Goal: Transaction & Acquisition: Purchase product/service

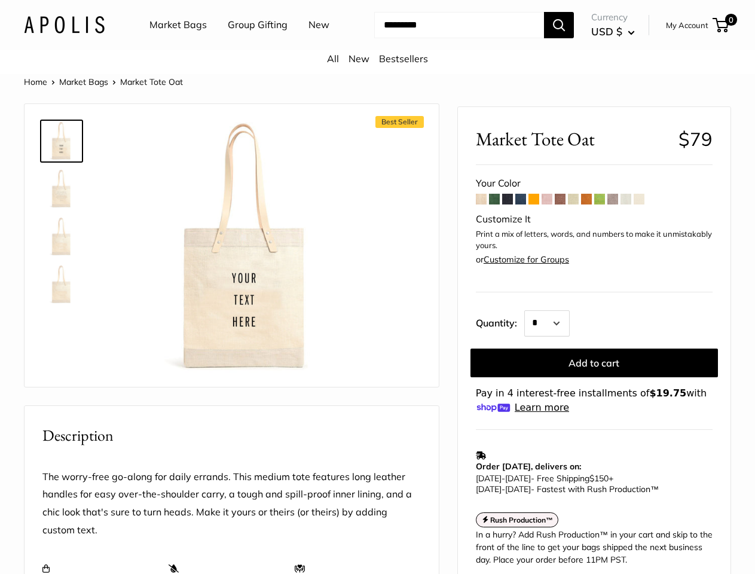
click at [377, 287] on div "Best Seller Roll over image to zoom in" at bounding box center [231, 245] width 384 height 259
click at [377, 38] on input "Search..." at bounding box center [459, 25] width 170 height 26
click at [247, 44] on ul "Market Bags Group Gifting New" at bounding box center [249, 25] width 201 height 38
click at [448, 38] on input "Search..." at bounding box center [459, 25] width 170 height 26
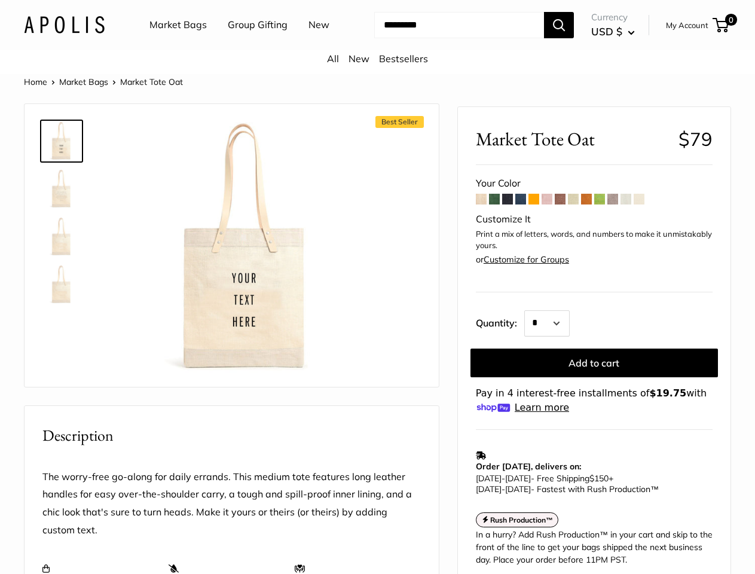
click at [377, 331] on div "Best Seller Roll over image to zoom in" at bounding box center [231, 245] width 384 height 259
click at [246, 262] on img at bounding box center [246, 248] width 252 height 252
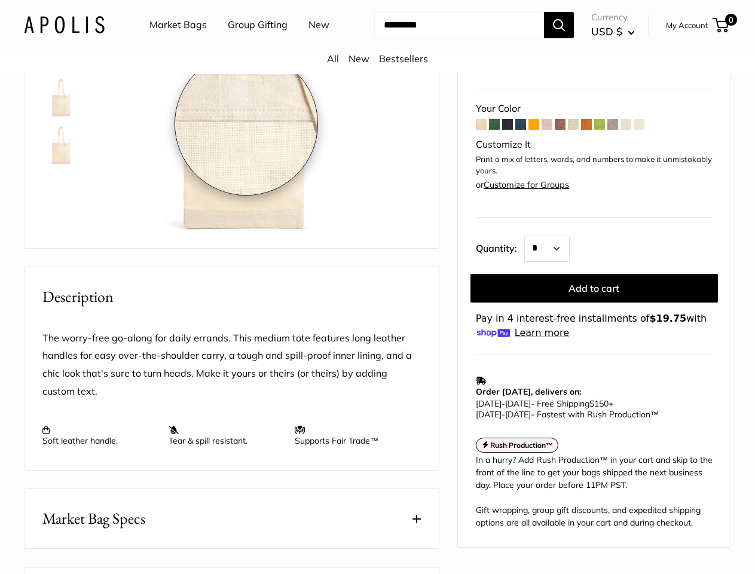
click at [246, 236] on div "Roll over image to zoom in" at bounding box center [246, 109] width 252 height 253
click at [594, 374] on td "Order [DATE], delivers on: [DATE] - [DATE] - Free Shipping $150 + [DATE] - [DAT…" at bounding box center [594, 397] width 237 height 57
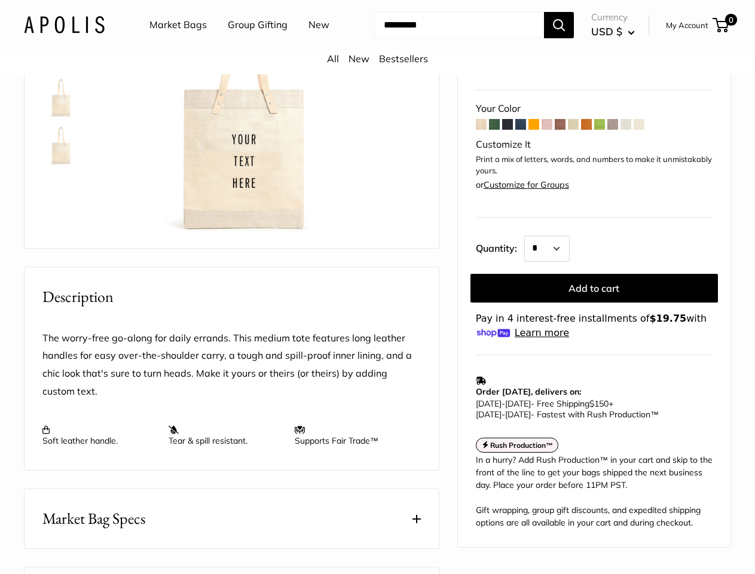
click at [317, 401] on p "The worry-free go-along for daily errands. This medium tote features long leath…" at bounding box center [231, 365] width 378 height 72
